Goal: Book appointment/travel/reservation

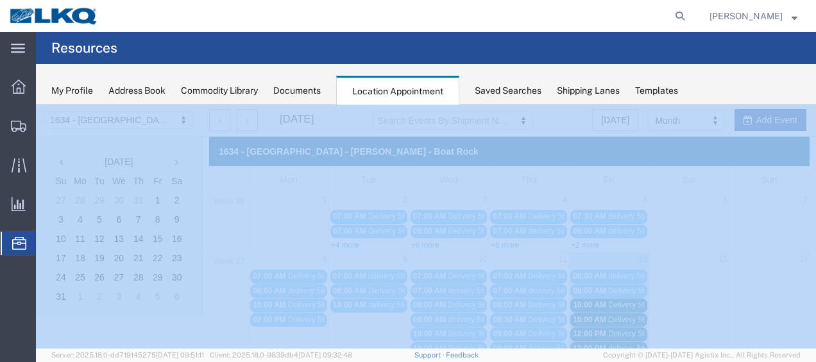
scroll to position [128, 0]
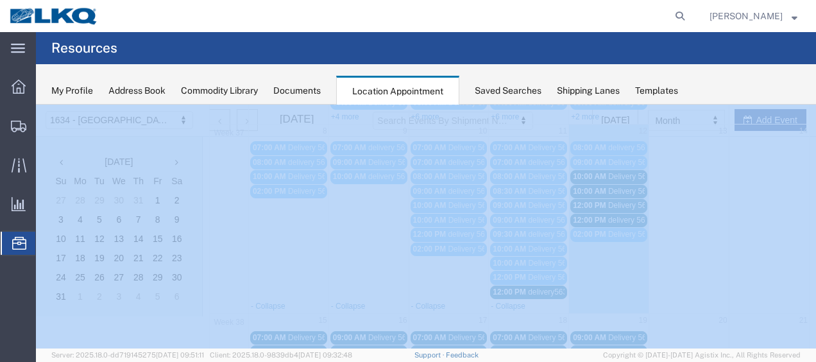
click at [590, 173] on span "10:00 AM" at bounding box center [589, 176] width 33 height 9
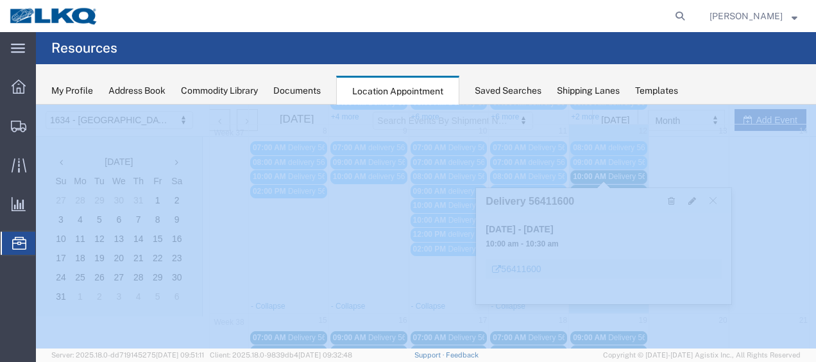
click at [586, 187] on span "10:00 AM" at bounding box center [589, 191] width 33 height 9
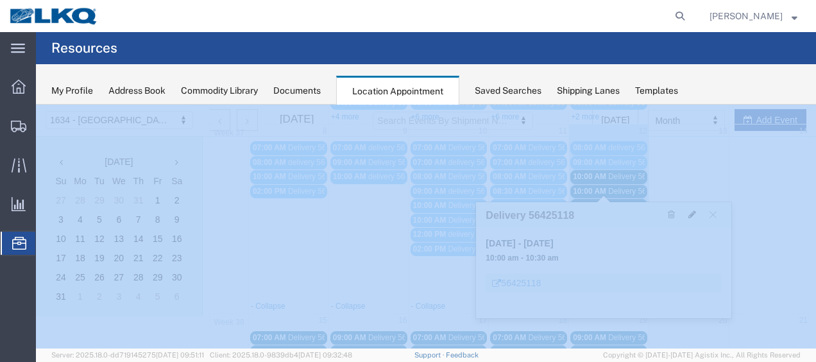
click at [692, 214] on icon at bounding box center [692, 214] width 8 height 9
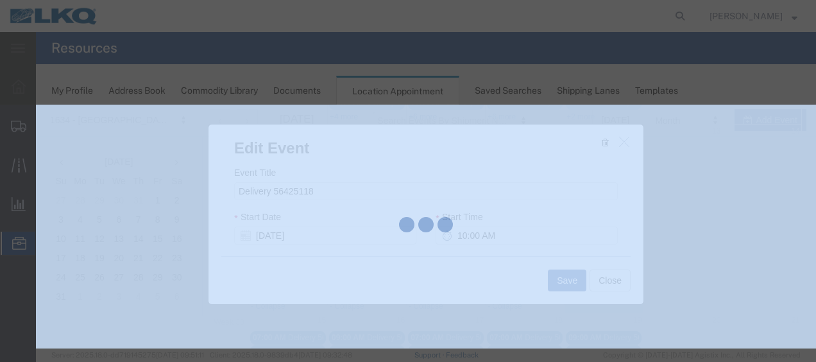
click at [638, 250] on div at bounding box center [426, 227] width 780 height 244
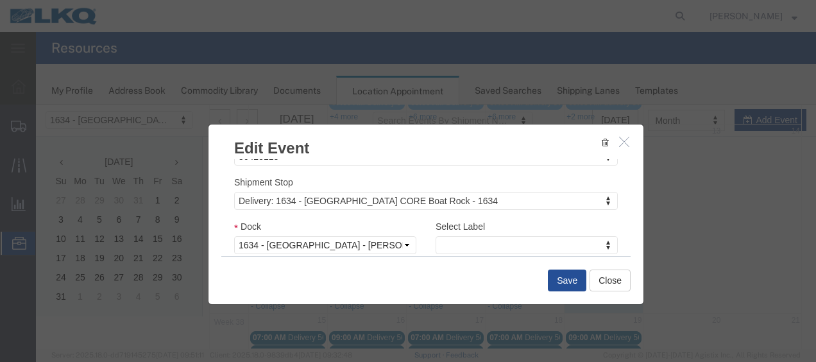
scroll to position [169, 0]
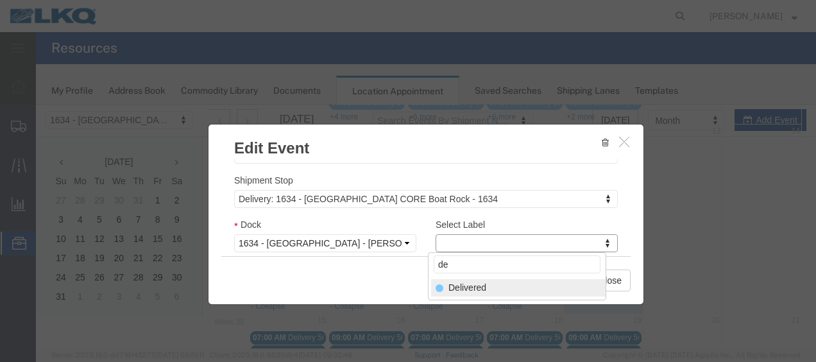
type input "de"
select select "40"
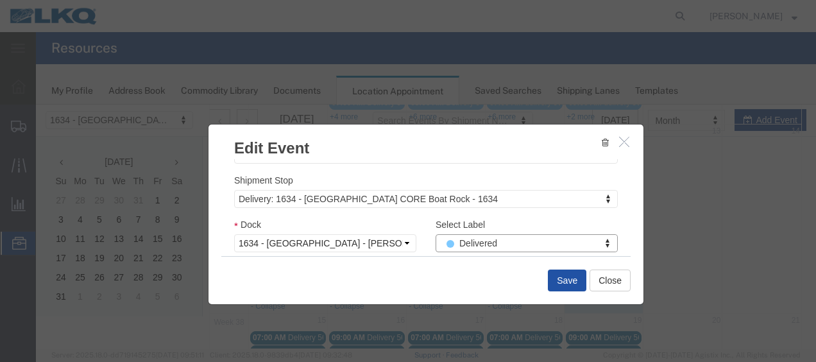
click at [563, 276] on button "Save" at bounding box center [567, 280] width 38 height 22
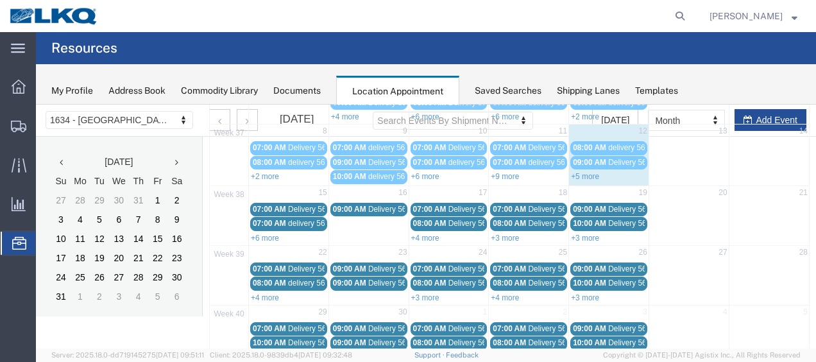
scroll to position [74, 0]
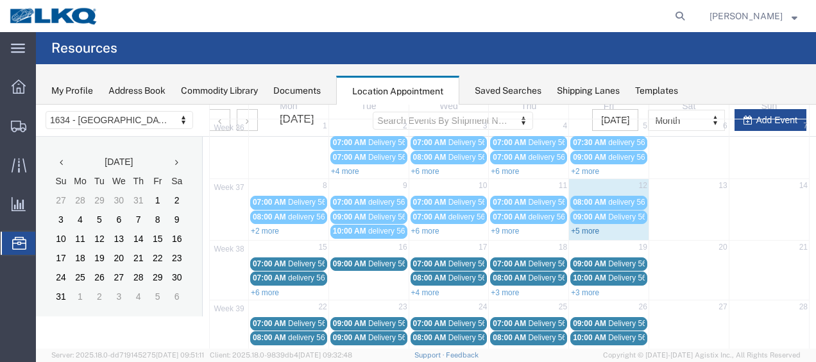
click at [579, 228] on link "+5 more" at bounding box center [585, 230] width 28 height 9
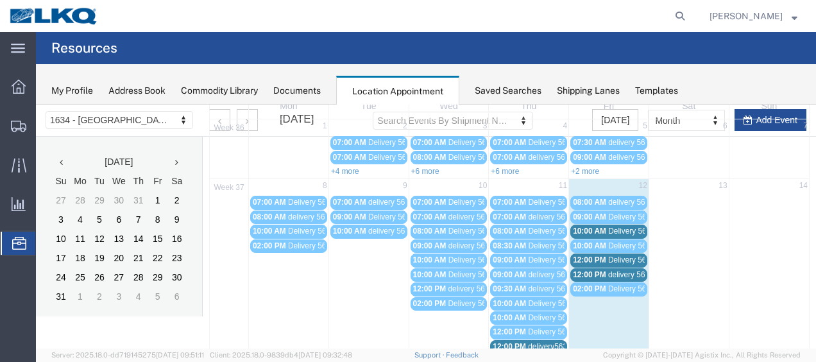
click at [587, 241] on span "10:00 AM" at bounding box center [589, 245] width 33 height 9
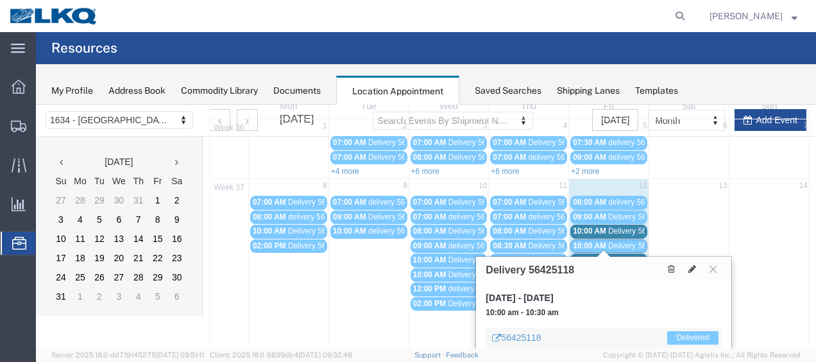
click at [585, 226] on span "10:00 AM" at bounding box center [589, 230] width 33 height 9
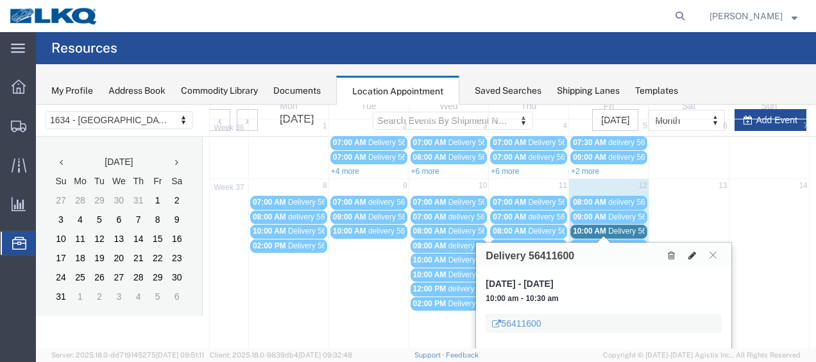
click at [692, 253] on icon at bounding box center [692, 255] width 8 height 9
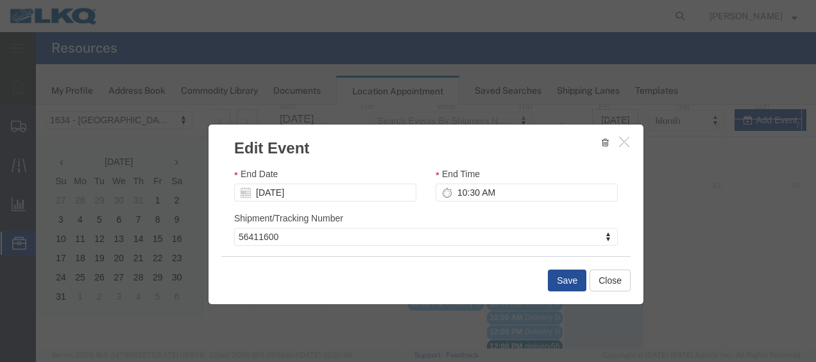
scroll to position [169, 0]
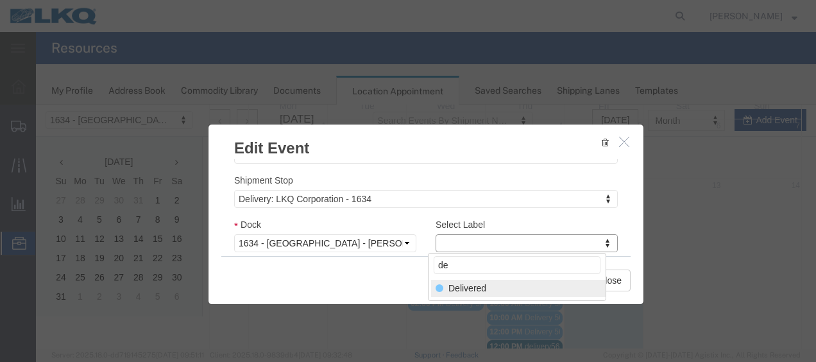
type input "de"
select select "40"
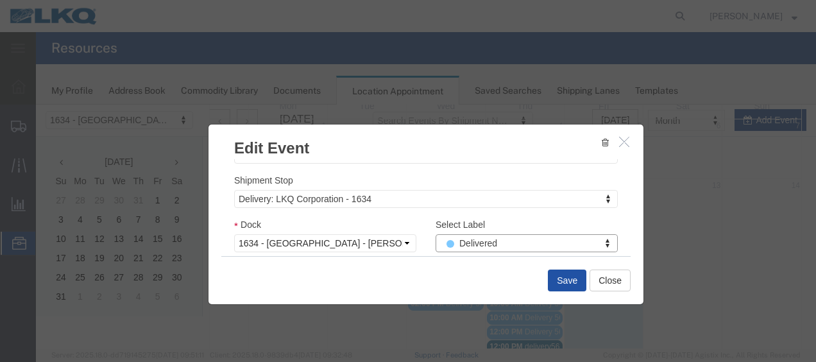
click at [563, 279] on button "Save" at bounding box center [567, 280] width 38 height 22
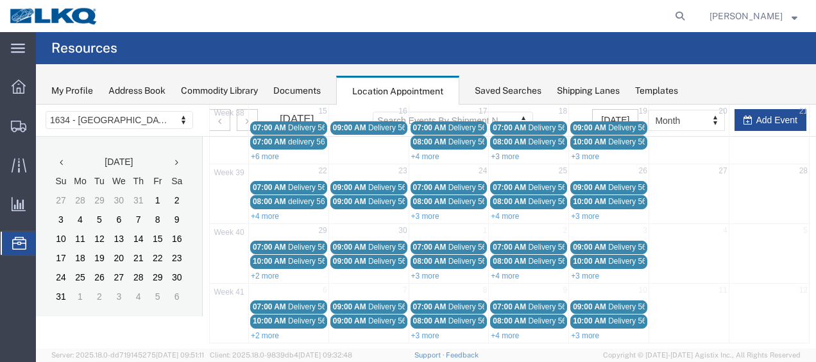
scroll to position [0, 0]
